Goal: Task Accomplishment & Management: Manage account settings

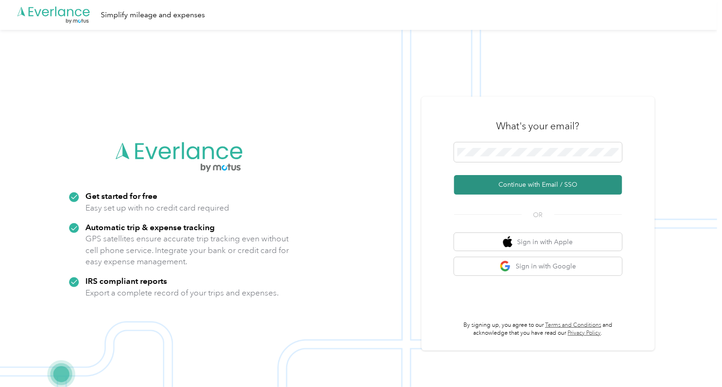
click at [505, 180] on button "Continue with Email / SSO" at bounding box center [538, 185] width 168 height 20
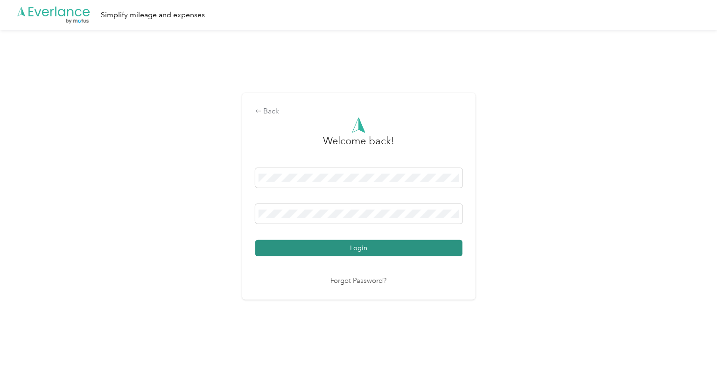
click at [323, 242] on button "Login" at bounding box center [358, 248] width 207 height 16
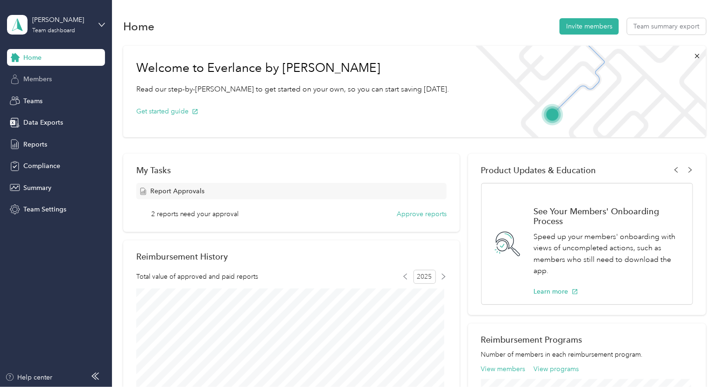
click at [28, 78] on span "Members" at bounding box center [37, 79] width 28 height 10
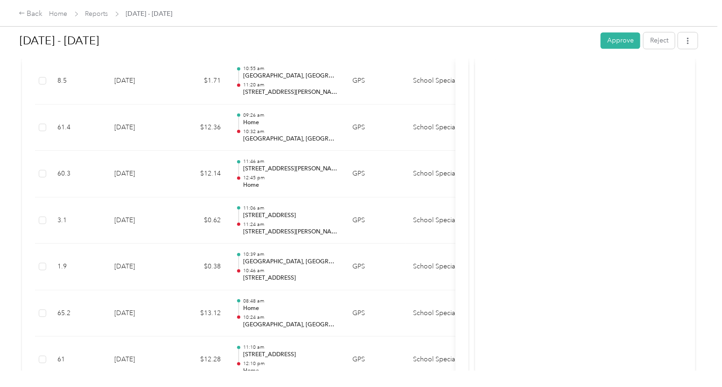
scroll to position [680, 0]
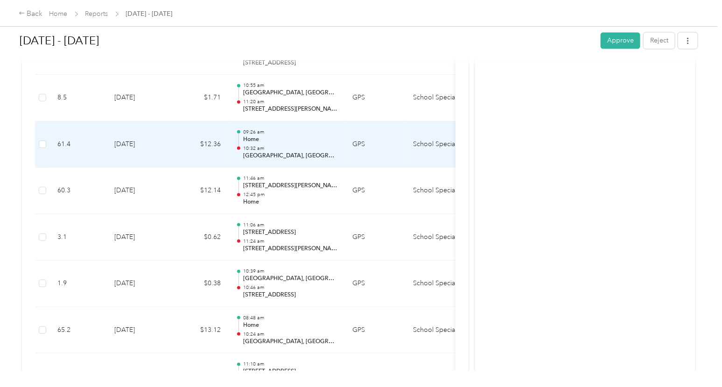
click at [282, 135] on p "Home" at bounding box center [290, 139] width 94 height 8
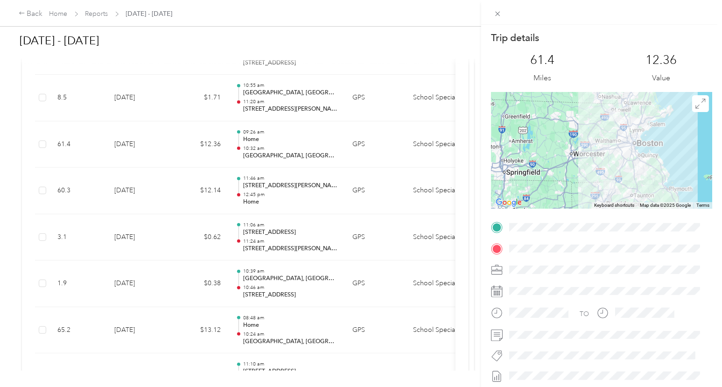
click at [598, 148] on div at bounding box center [601, 150] width 221 height 117
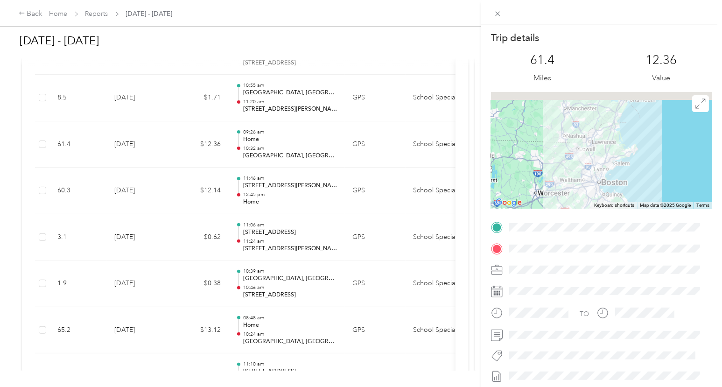
drag, startPoint x: 609, startPoint y: 132, endPoint x: 574, endPoint y: 172, distance: 52.8
click at [574, 172] on div at bounding box center [601, 150] width 221 height 117
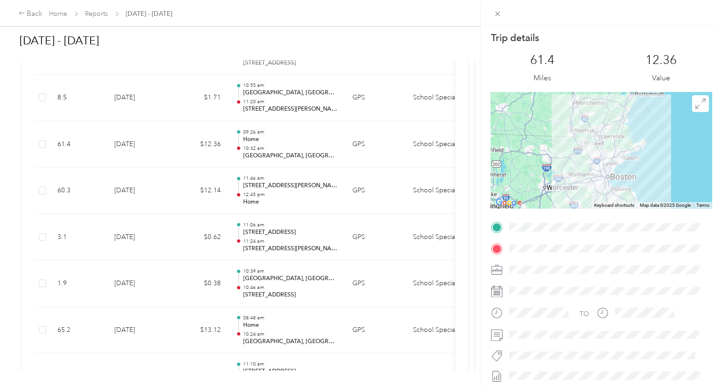
drag, startPoint x: 583, startPoint y: 160, endPoint x: 592, endPoint y: 150, distance: 13.3
click at [592, 150] on img at bounding box center [587, 148] width 19 height 19
click at [633, 167] on div at bounding box center [601, 150] width 221 height 117
click at [695, 102] on icon at bounding box center [700, 103] width 10 height 10
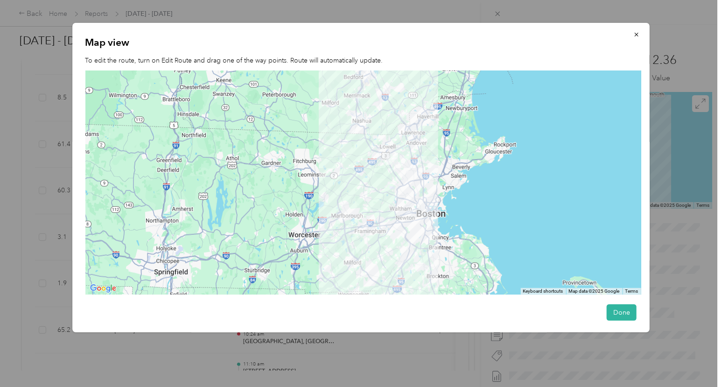
drag, startPoint x: 403, startPoint y: 117, endPoint x: 404, endPoint y: 164, distance: 47.1
click at [404, 164] on div at bounding box center [363, 182] width 556 height 224
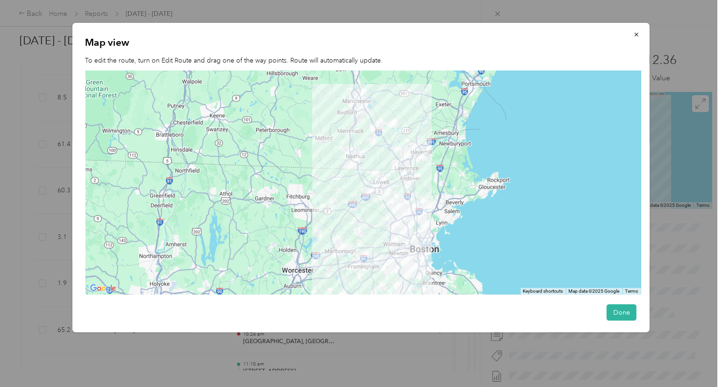
drag, startPoint x: 404, startPoint y: 164, endPoint x: 397, endPoint y: 196, distance: 32.8
click at [397, 196] on div at bounding box center [363, 182] width 556 height 224
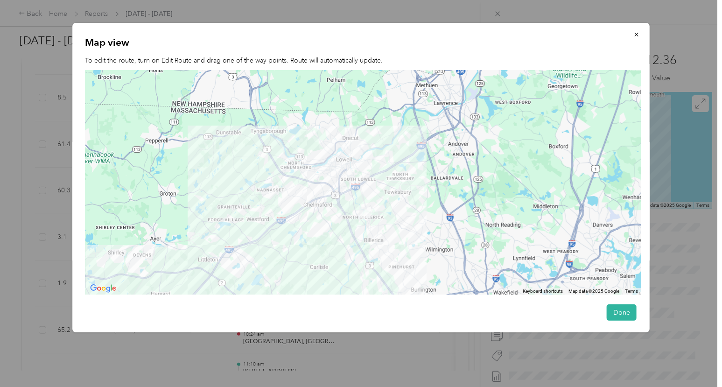
drag, startPoint x: 275, startPoint y: 210, endPoint x: 413, endPoint y: 216, distance: 138.7
click at [413, 216] on div at bounding box center [363, 182] width 556 height 224
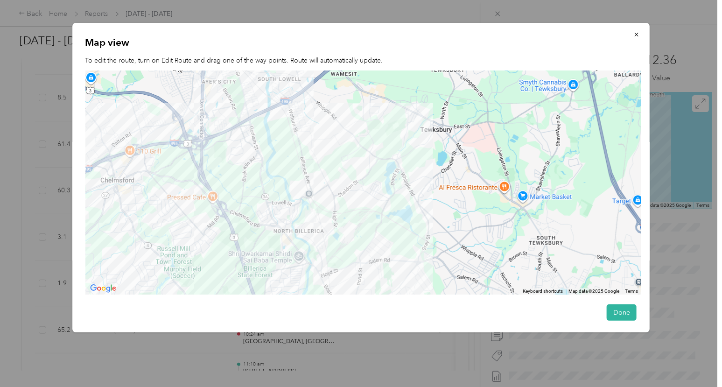
drag, startPoint x: 299, startPoint y: 203, endPoint x: 364, endPoint y: 219, distance: 67.1
click at [364, 219] on div at bounding box center [363, 182] width 556 height 224
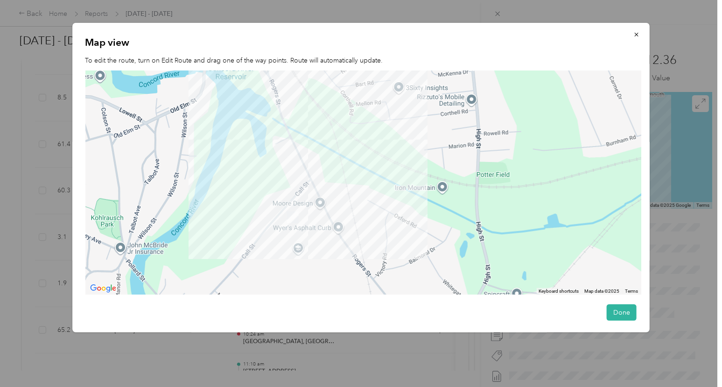
drag, startPoint x: 266, startPoint y: 218, endPoint x: 341, endPoint y: 225, distance: 74.5
click at [341, 225] on div at bounding box center [363, 182] width 556 height 224
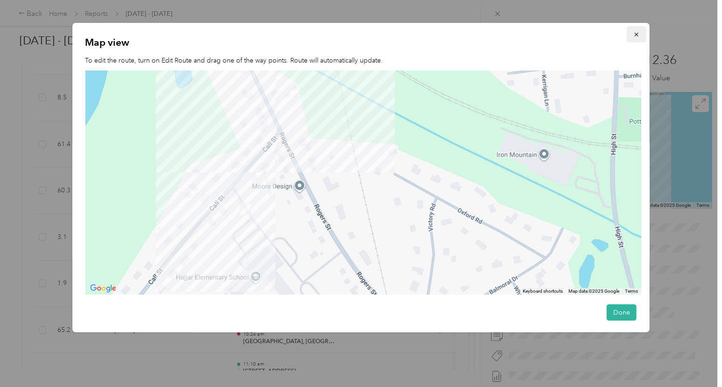
click at [629, 29] on button "button" at bounding box center [637, 34] width 20 height 16
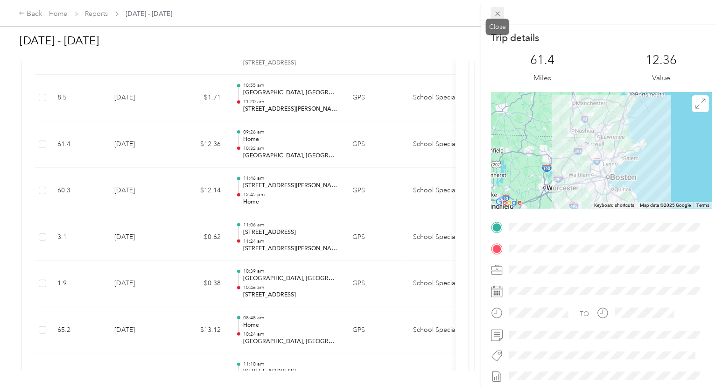
click at [501, 11] on icon at bounding box center [498, 14] width 8 height 8
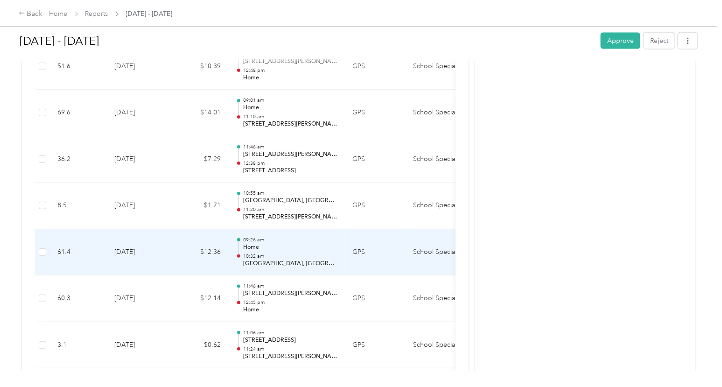
scroll to position [563, 0]
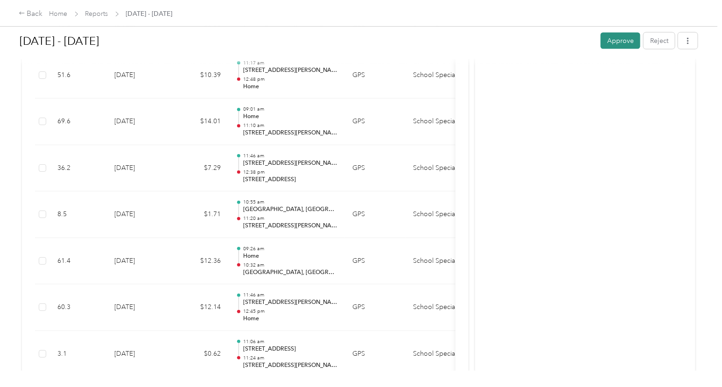
click at [607, 41] on button "Approve" at bounding box center [620, 41] width 40 height 16
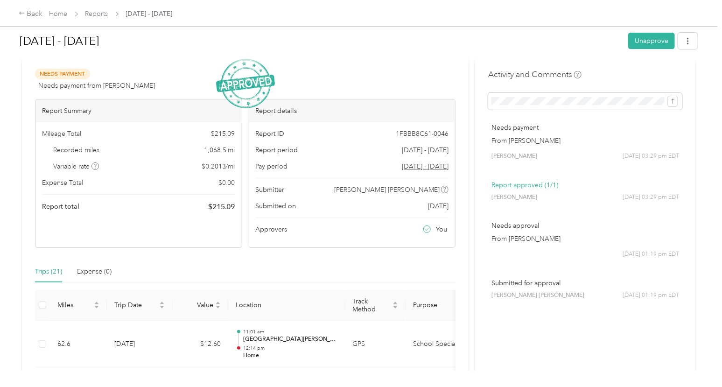
scroll to position [0, 0]
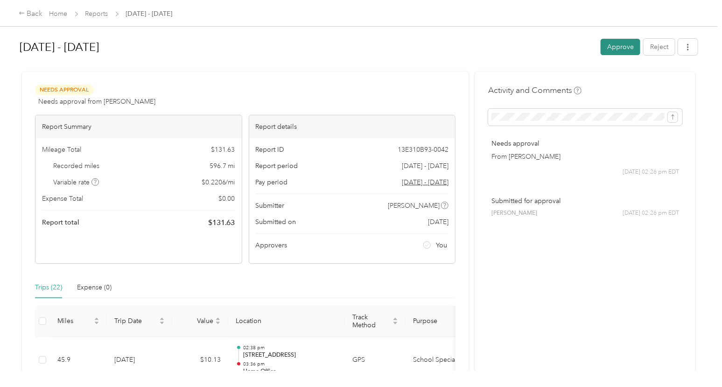
click at [625, 47] on button "Approve" at bounding box center [620, 47] width 40 height 16
